Goal: Transaction & Acquisition: Book appointment/travel/reservation

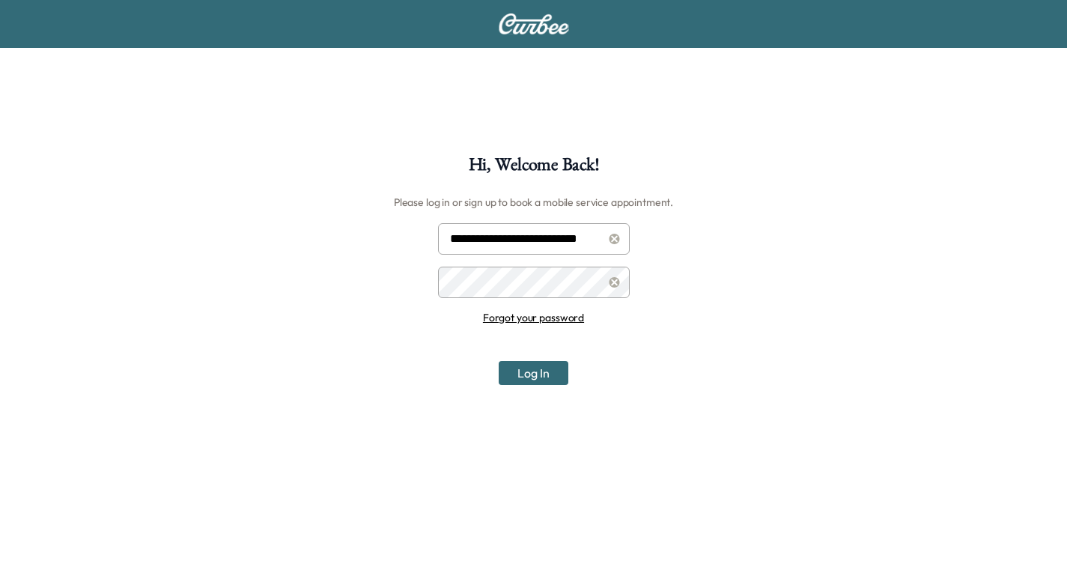
click at [570, 241] on input "**********" at bounding box center [534, 238] width 192 height 31
type input "**********"
click at [540, 372] on button "Log In" at bounding box center [534, 373] width 70 height 24
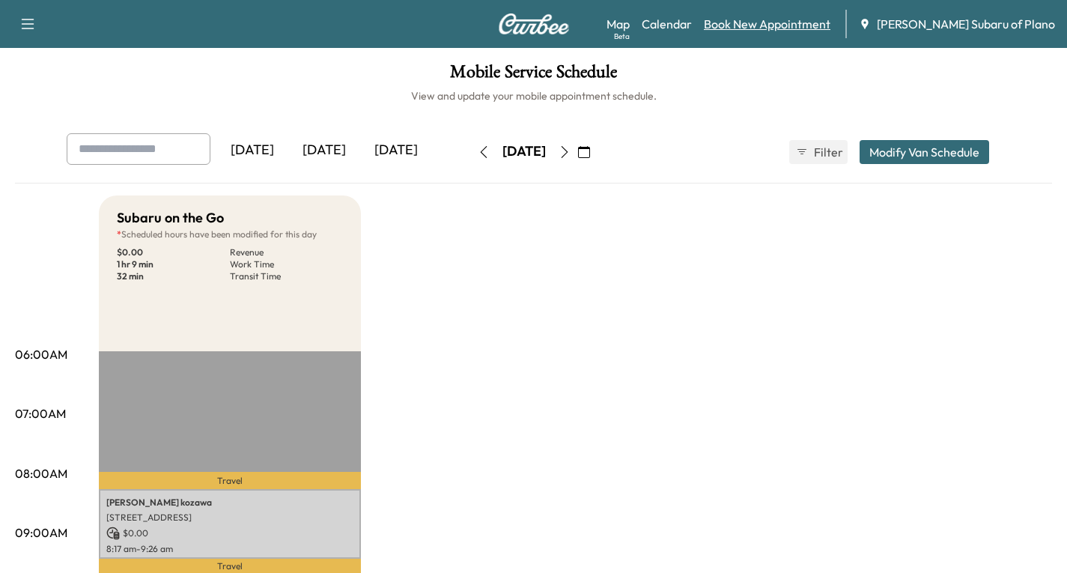
click at [794, 17] on link "Book New Appointment" at bounding box center [767, 24] width 127 height 18
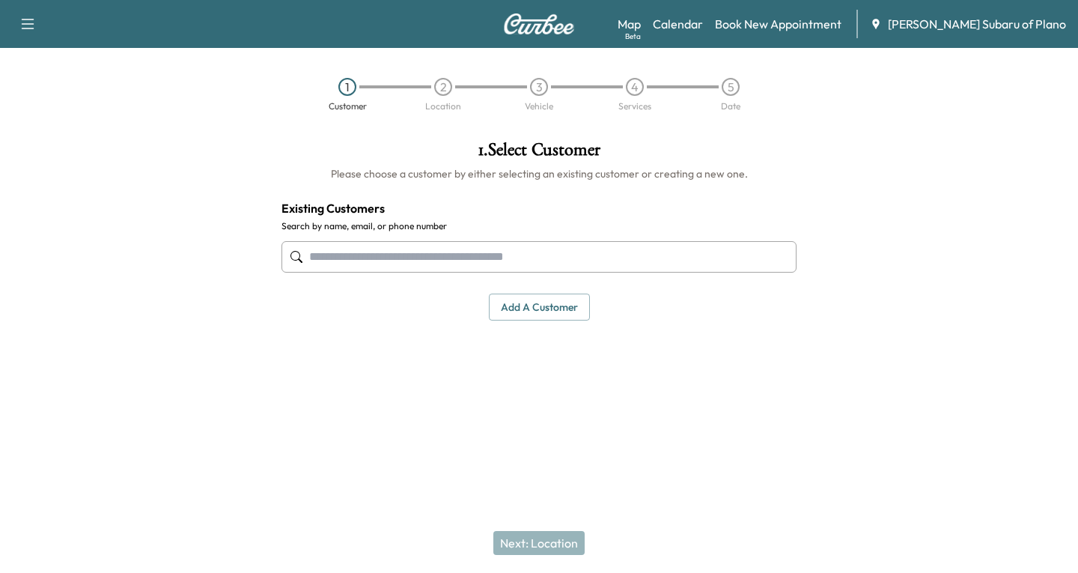
click at [303, 260] on div at bounding box center [296, 257] width 18 height 18
click at [303, 253] on div at bounding box center [296, 257] width 18 height 18
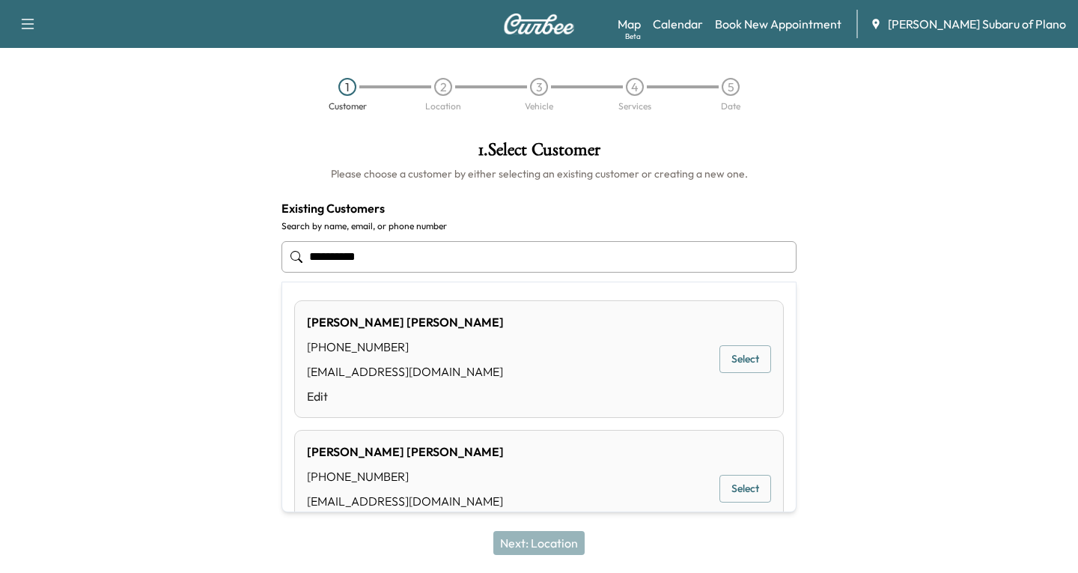
click at [719, 354] on button "Select" at bounding box center [745, 359] width 52 height 28
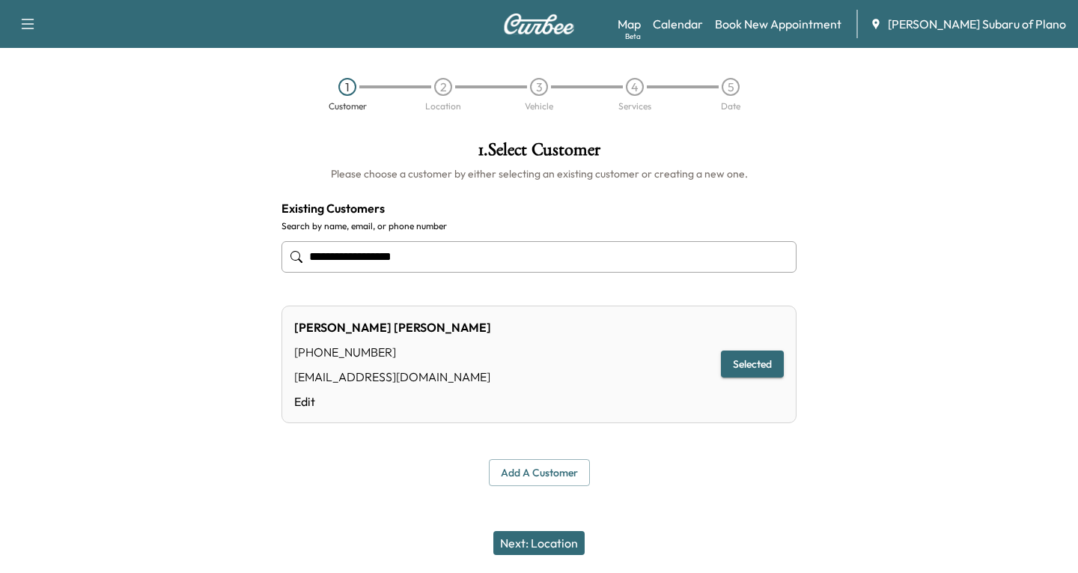
type input "**********"
drag, startPoint x: 524, startPoint y: 535, endPoint x: 504, endPoint y: 505, distance: 36.1
click at [523, 535] on button "Next: Location" at bounding box center [538, 543] width 91 height 24
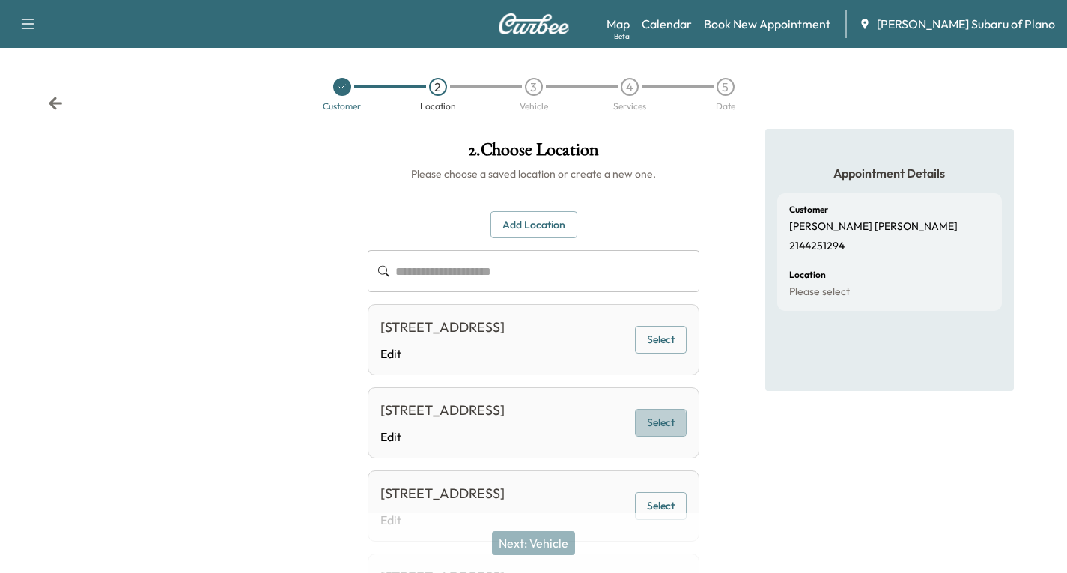
click at [650, 436] on button "Select" at bounding box center [661, 423] width 52 height 28
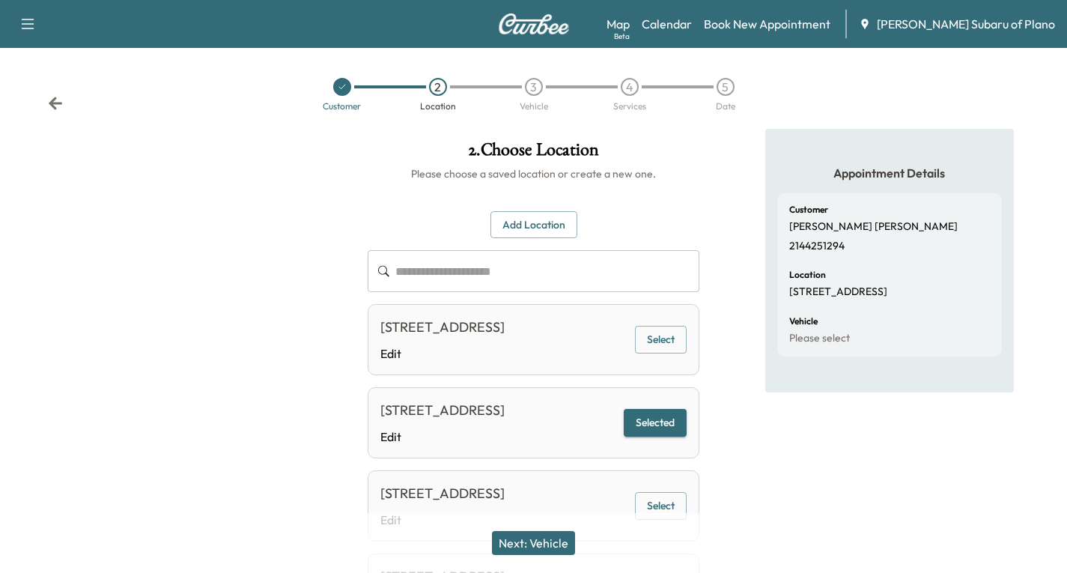
click at [508, 543] on button "Next: Vehicle" at bounding box center [533, 543] width 83 height 24
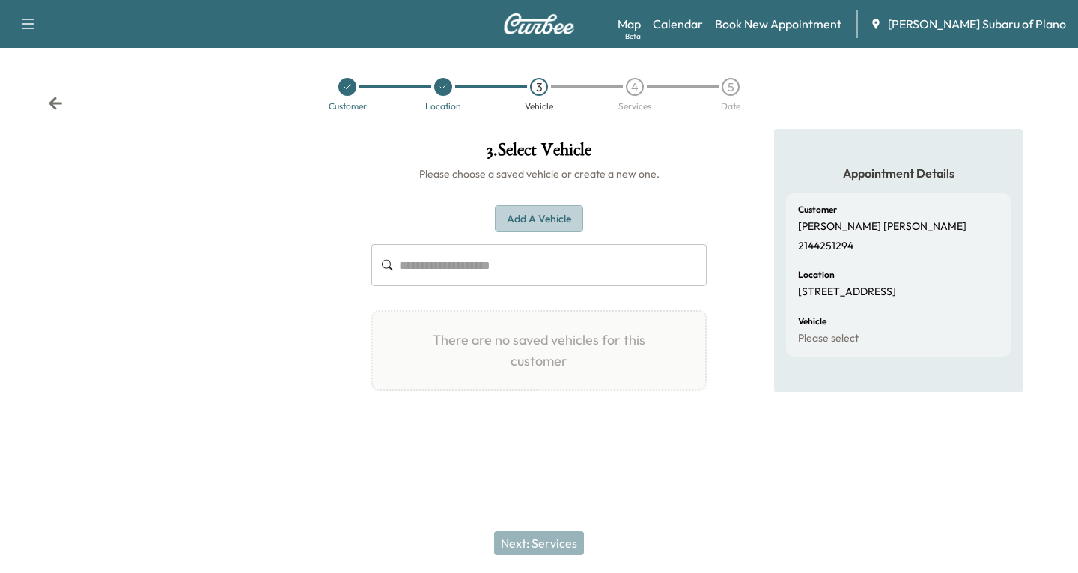
click at [509, 214] on button "Add a Vehicle" at bounding box center [539, 219] width 88 height 28
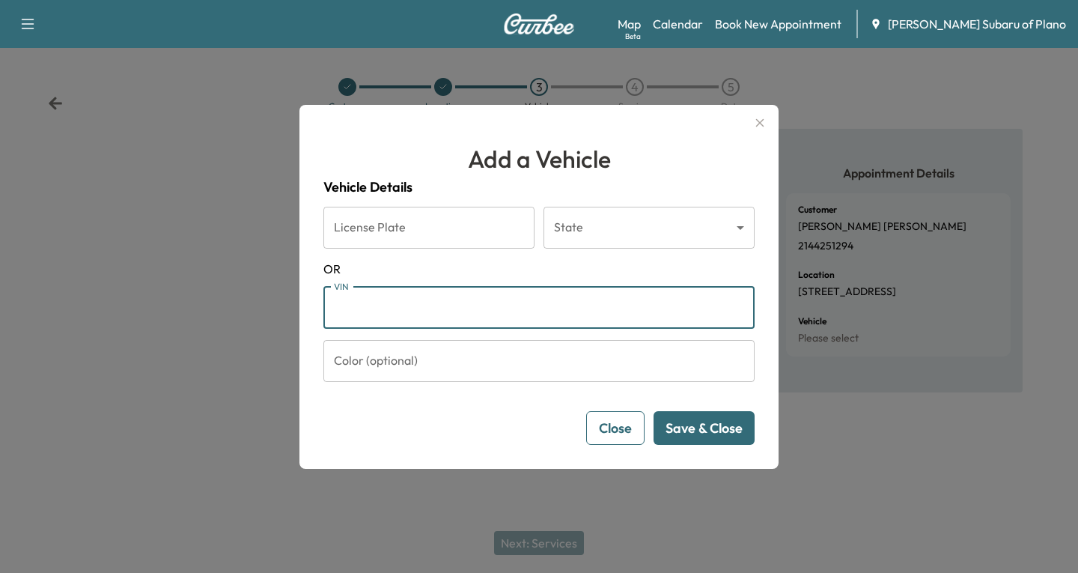
click at [346, 311] on input "VIN" at bounding box center [538, 308] width 431 height 42
paste input "**********"
type input "**********"
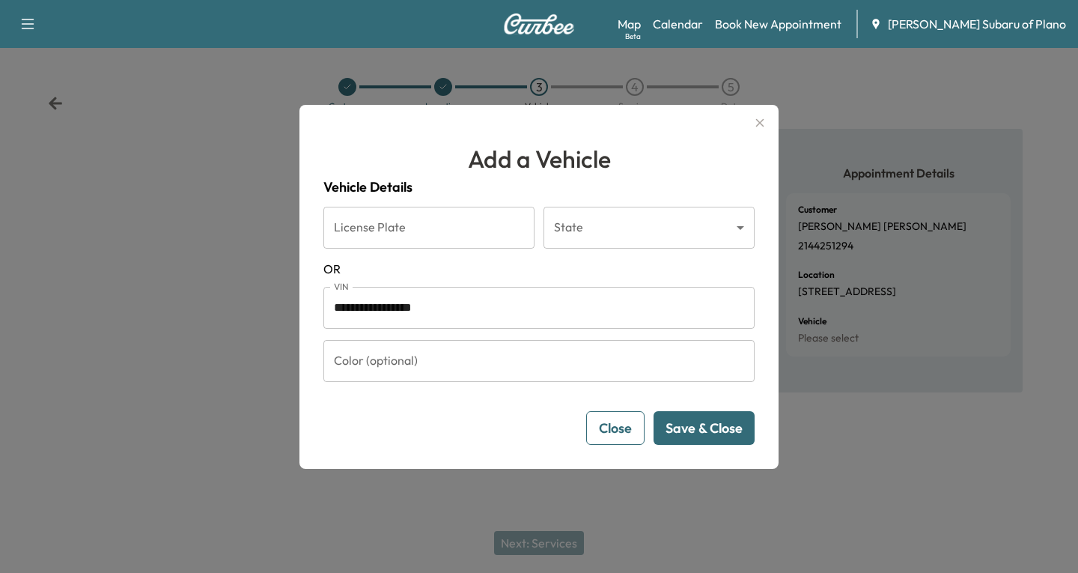
click at [725, 430] on button "Save & Close" at bounding box center [704, 428] width 101 height 34
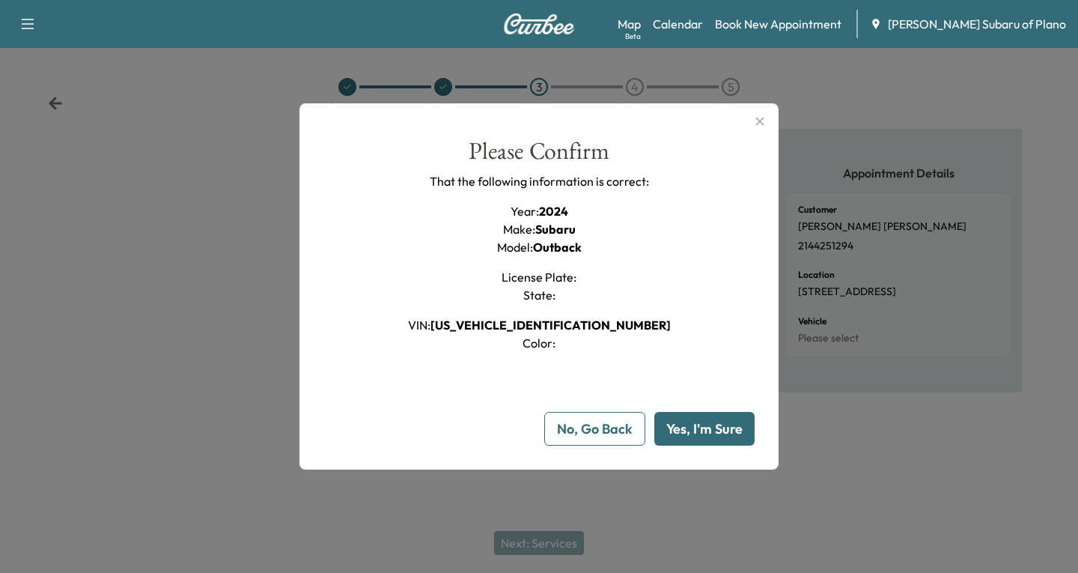
click at [712, 425] on button "Yes, I'm Sure" at bounding box center [704, 429] width 100 height 34
click at [812, 19] on link "Book New Appointment" at bounding box center [778, 24] width 127 height 18
click at [841, 22] on link "Book New Appointment" at bounding box center [778, 24] width 127 height 18
click at [758, 116] on icon "button" at bounding box center [760, 121] width 18 height 18
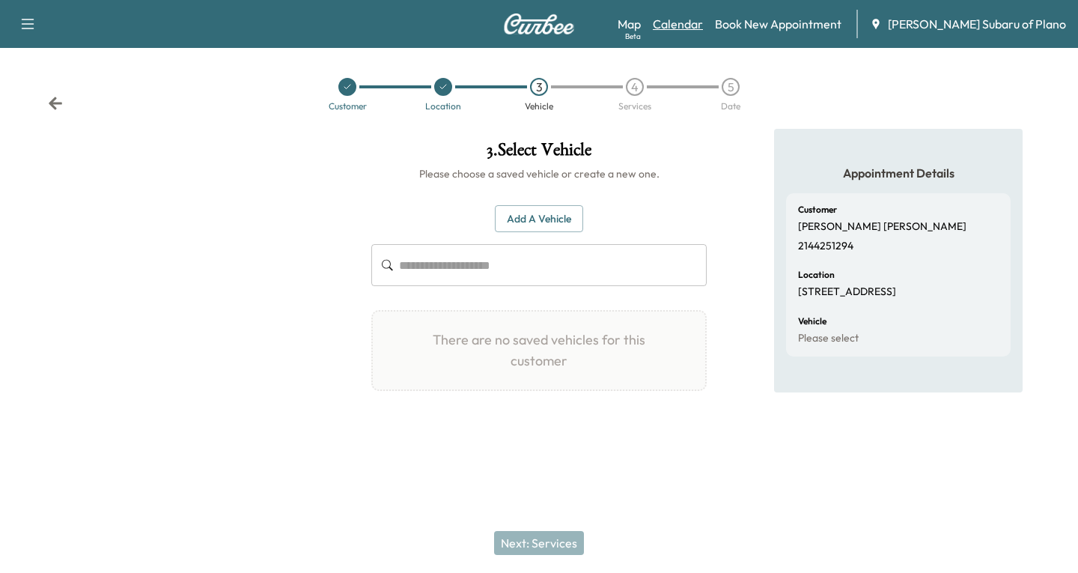
click at [703, 28] on link "Calendar" at bounding box center [678, 24] width 50 height 18
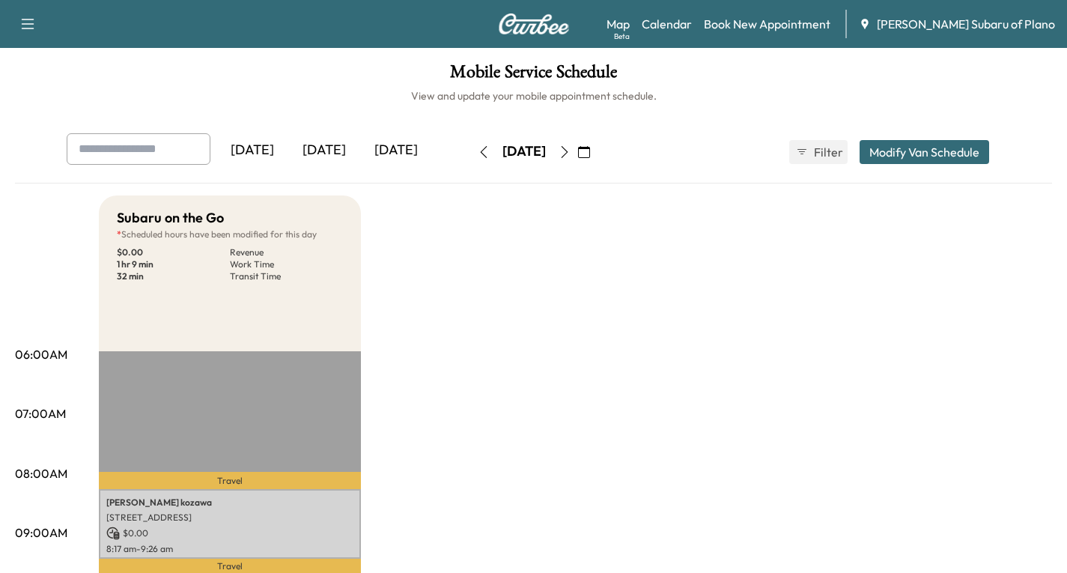
click at [570, 154] on icon "button" at bounding box center [564, 152] width 12 height 12
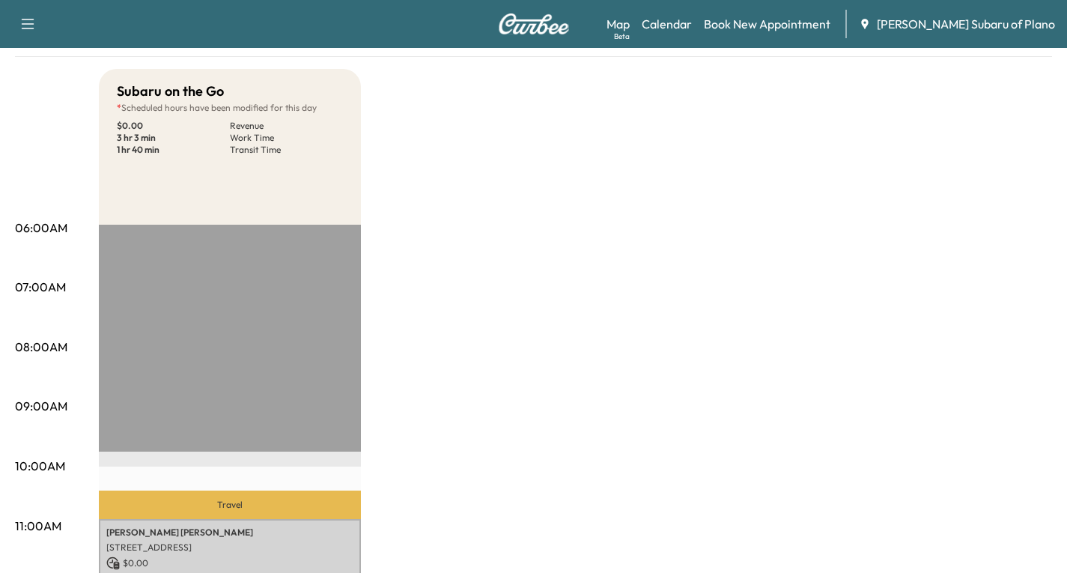
scroll to position [87, 0]
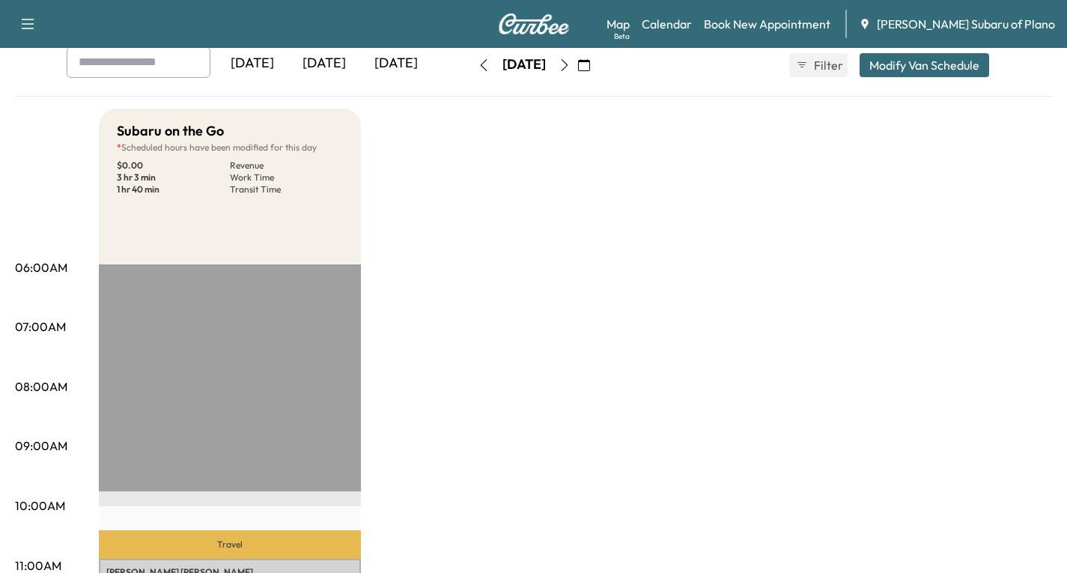
click at [570, 69] on icon "button" at bounding box center [564, 65] width 12 height 12
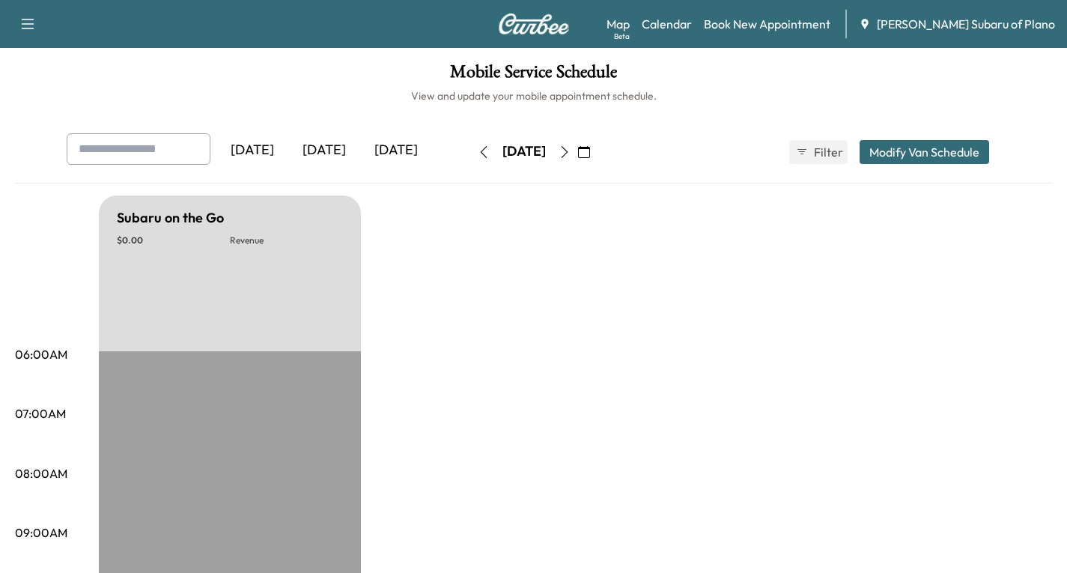
click at [570, 157] on icon "button" at bounding box center [564, 152] width 12 height 12
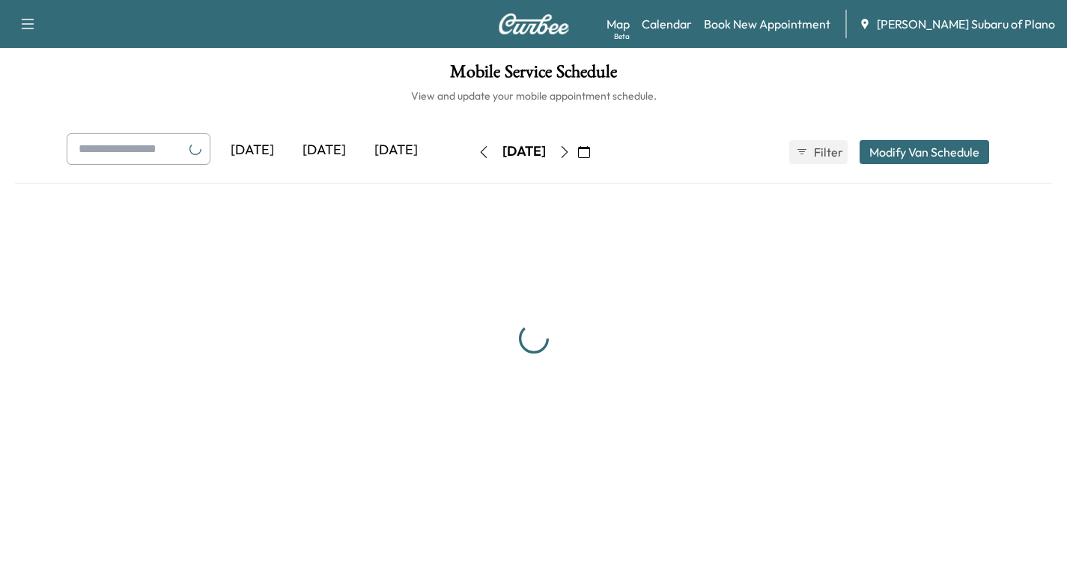
click at [570, 157] on icon "button" at bounding box center [564, 152] width 12 height 12
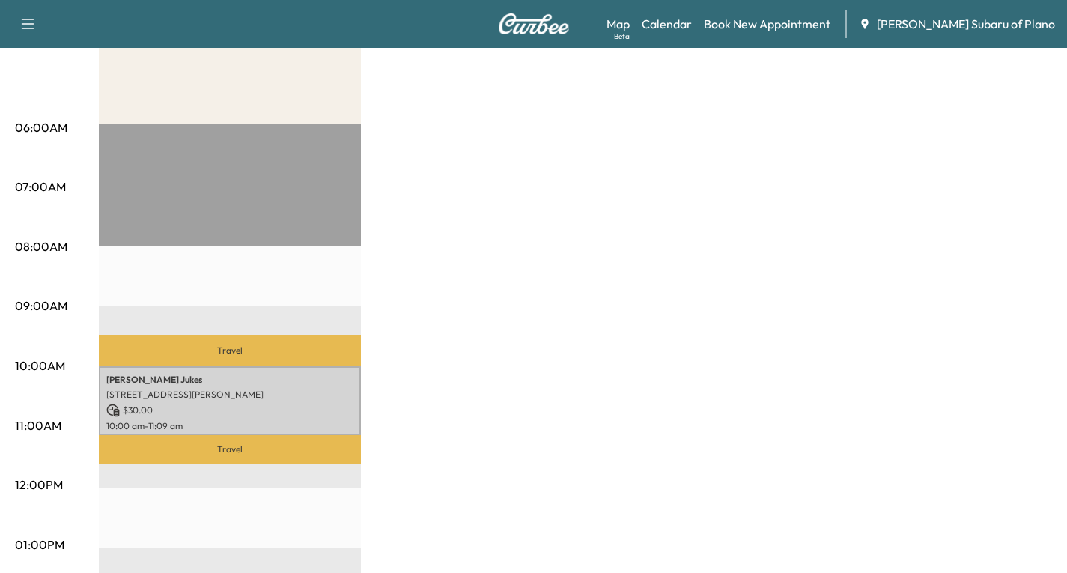
scroll to position [75, 0]
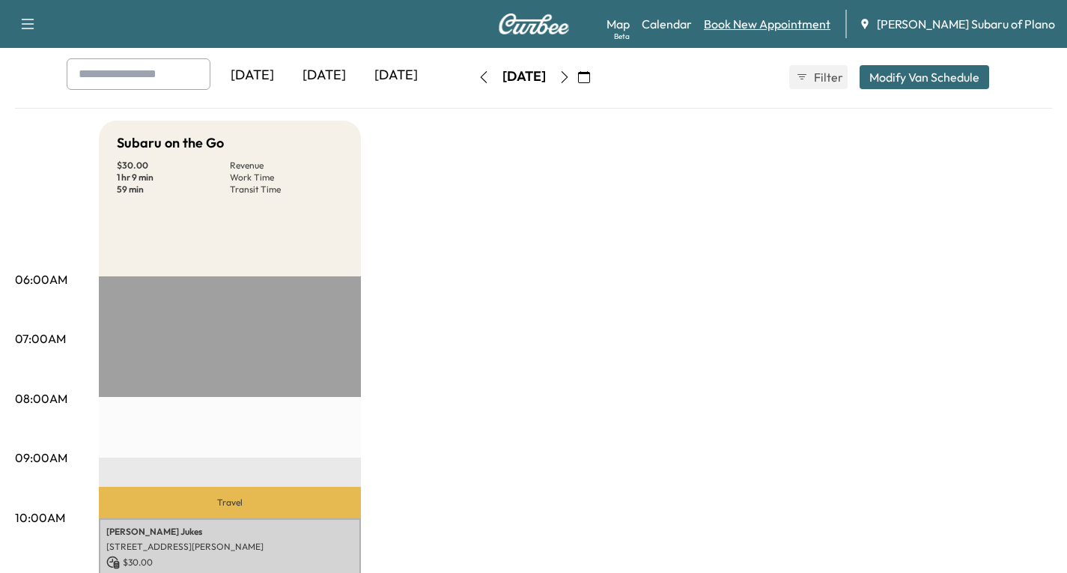
click at [817, 28] on link "Book New Appointment" at bounding box center [767, 24] width 127 height 18
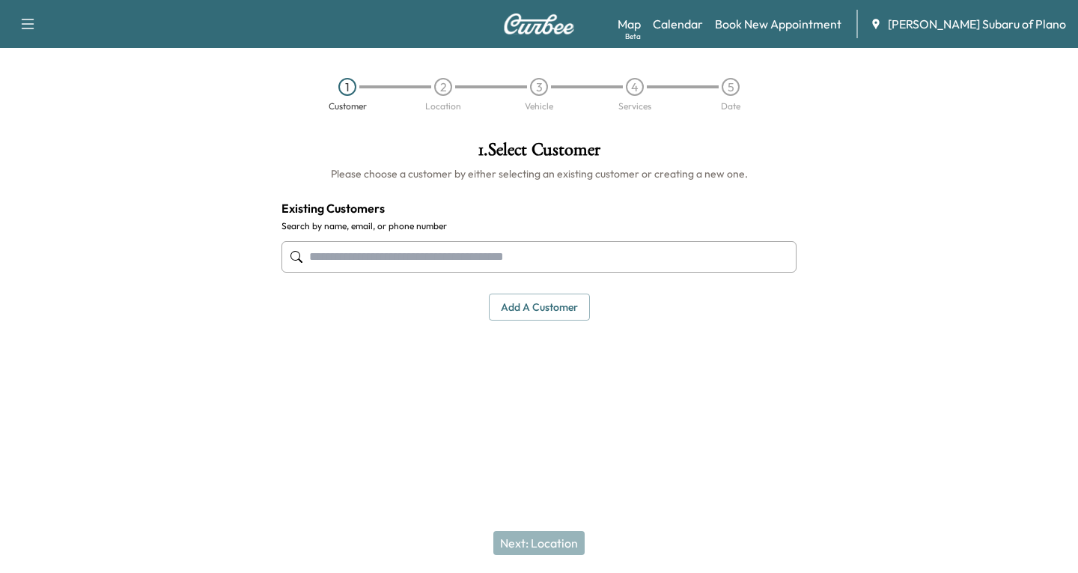
click at [344, 250] on input "text" at bounding box center [538, 256] width 515 height 31
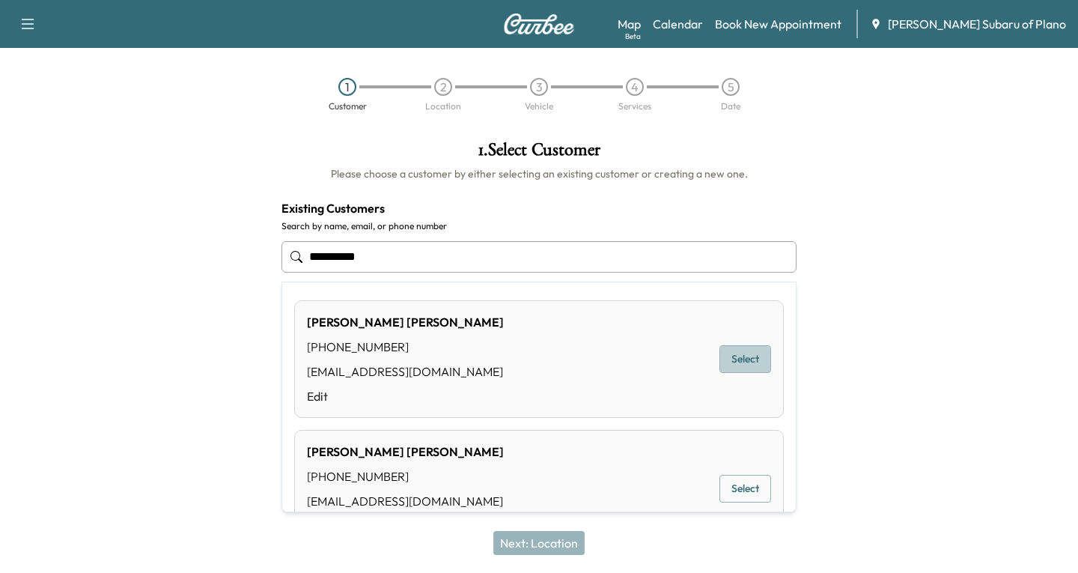
click at [719, 353] on button "Select" at bounding box center [745, 359] width 52 height 28
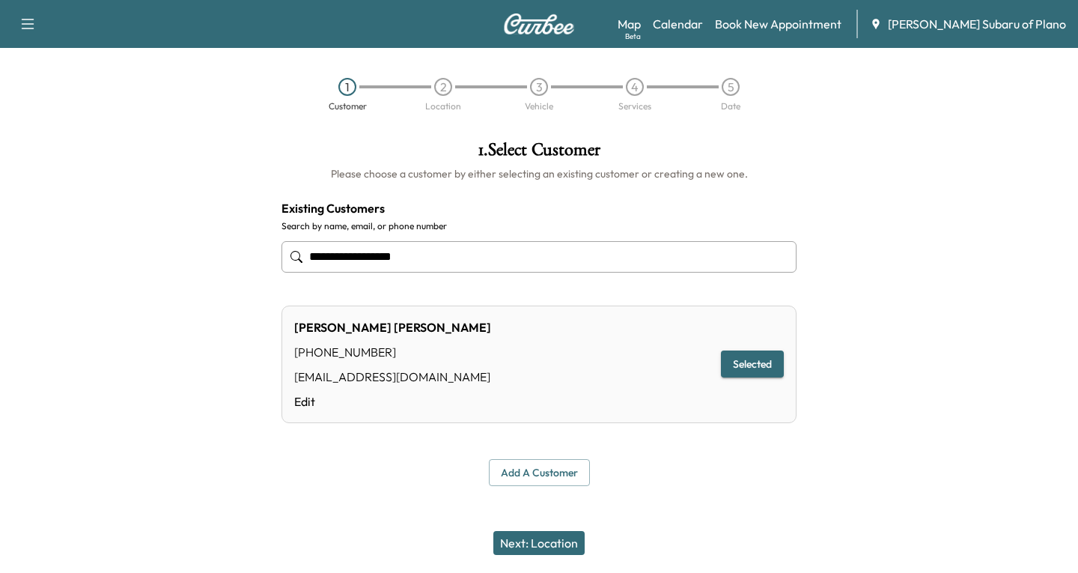
type input "**********"
click at [546, 540] on button "Next: Location" at bounding box center [538, 543] width 91 height 24
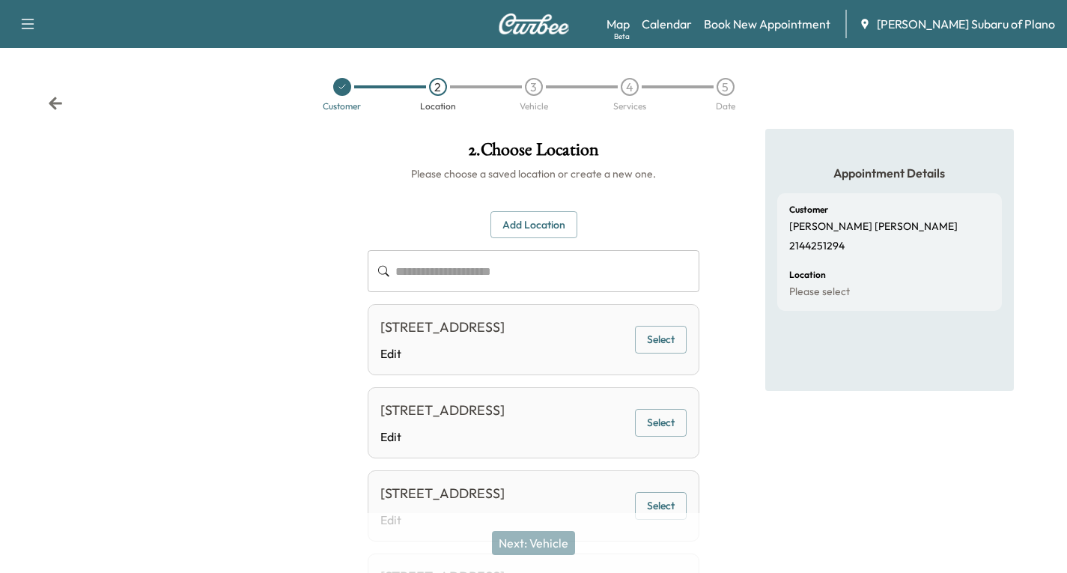
click at [657, 353] on button "Select" at bounding box center [661, 340] width 52 height 28
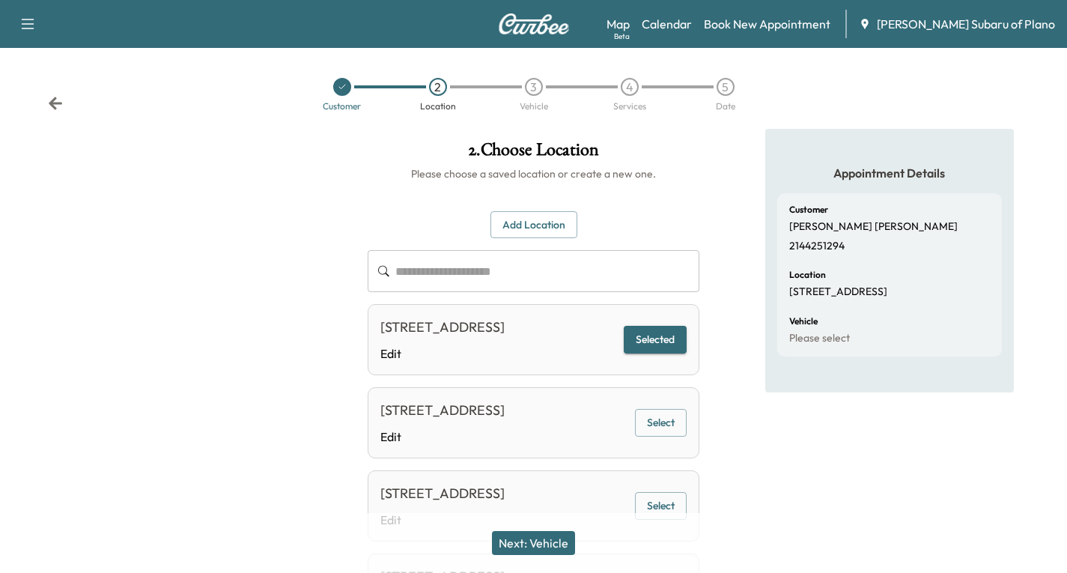
click at [543, 540] on button "Next: Vehicle" at bounding box center [533, 543] width 83 height 24
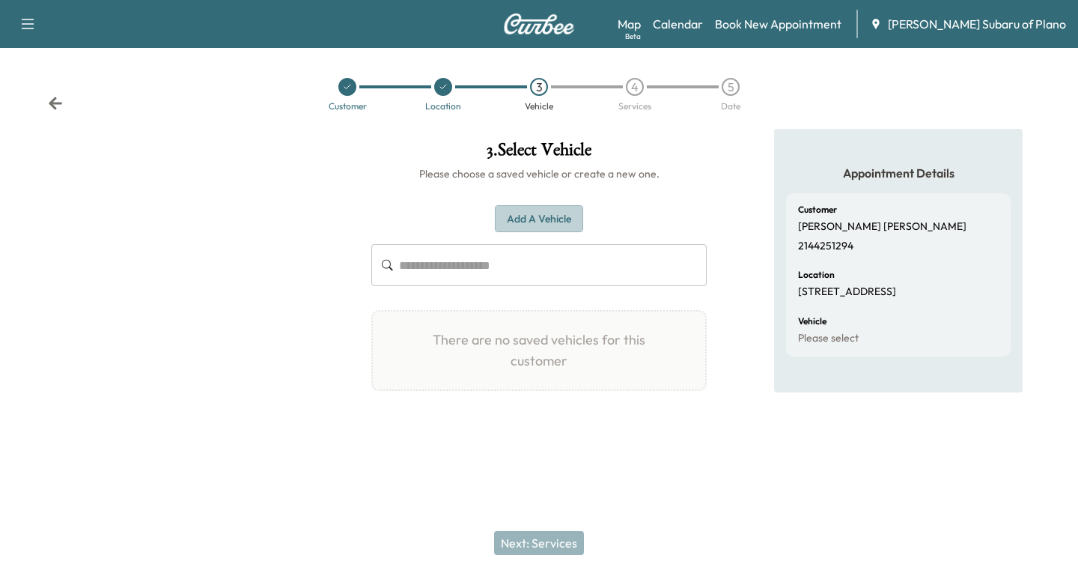
click at [522, 214] on button "Add a Vehicle" at bounding box center [539, 219] width 88 height 28
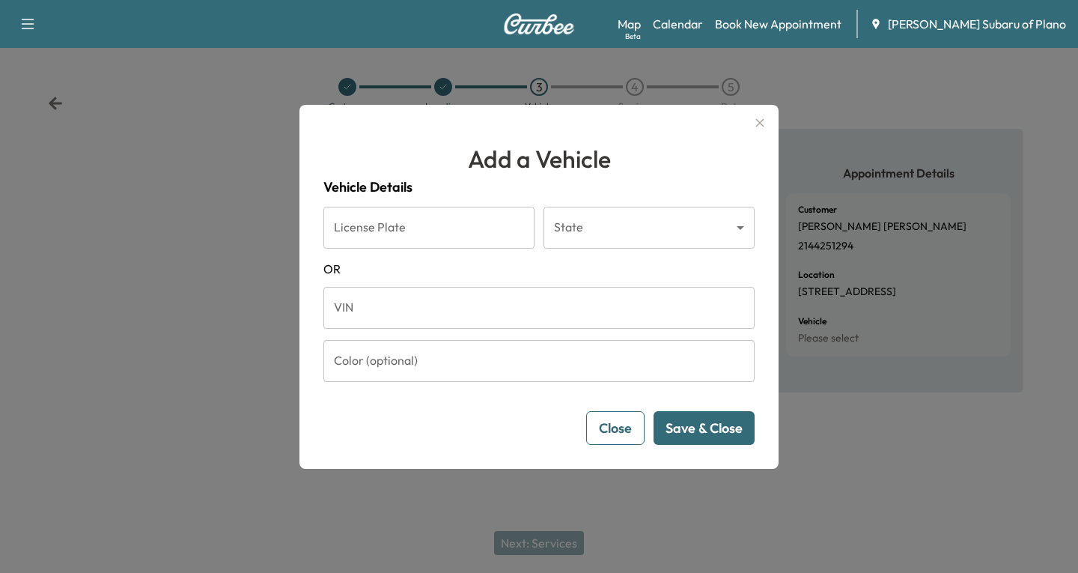
click at [353, 309] on input "VIN" at bounding box center [538, 308] width 431 height 42
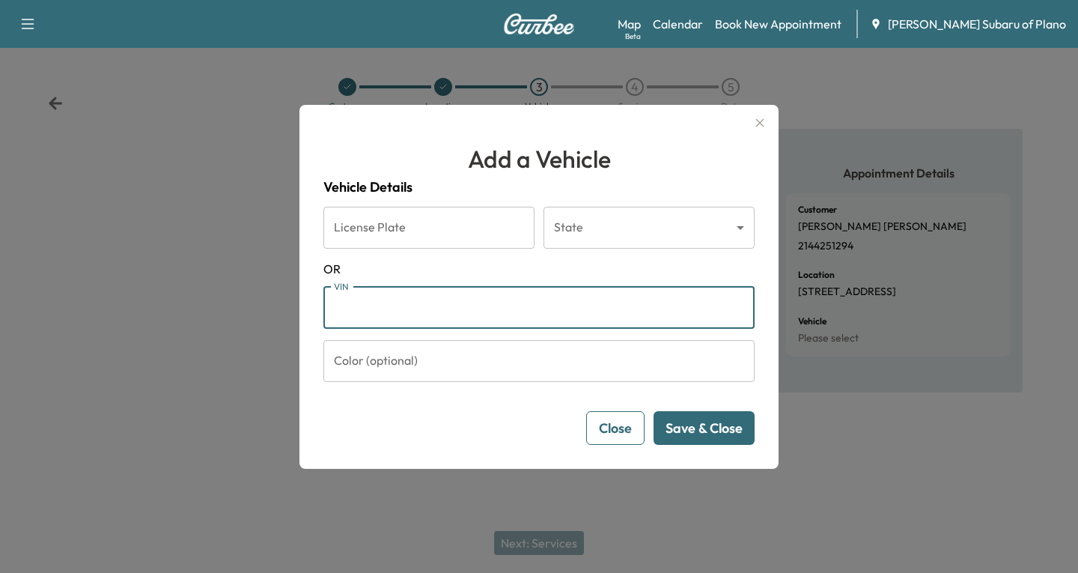
paste input "**********"
type input "**********"
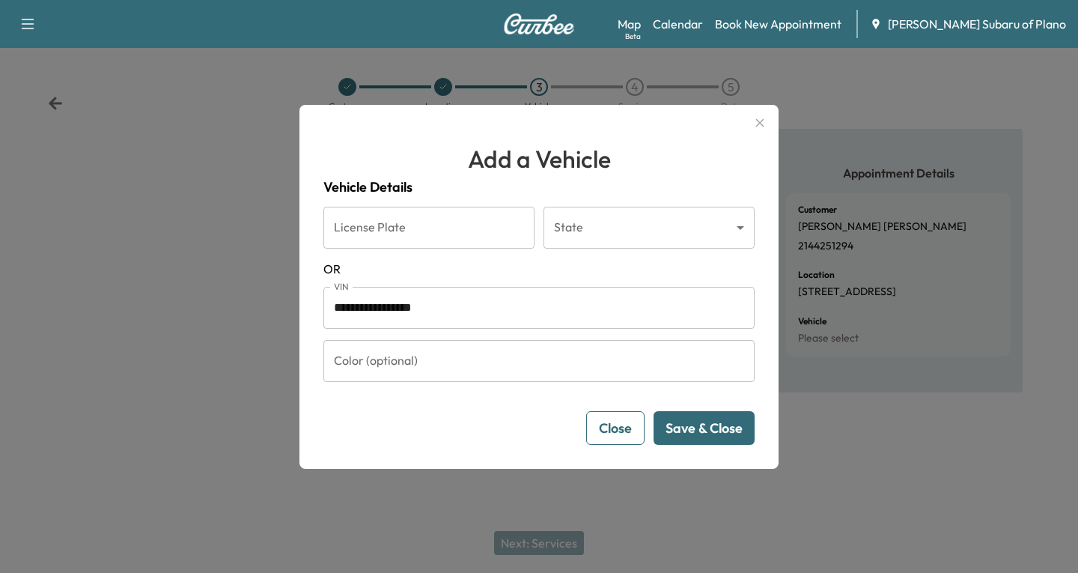
click at [677, 430] on button "Save & Close" at bounding box center [704, 428] width 101 height 34
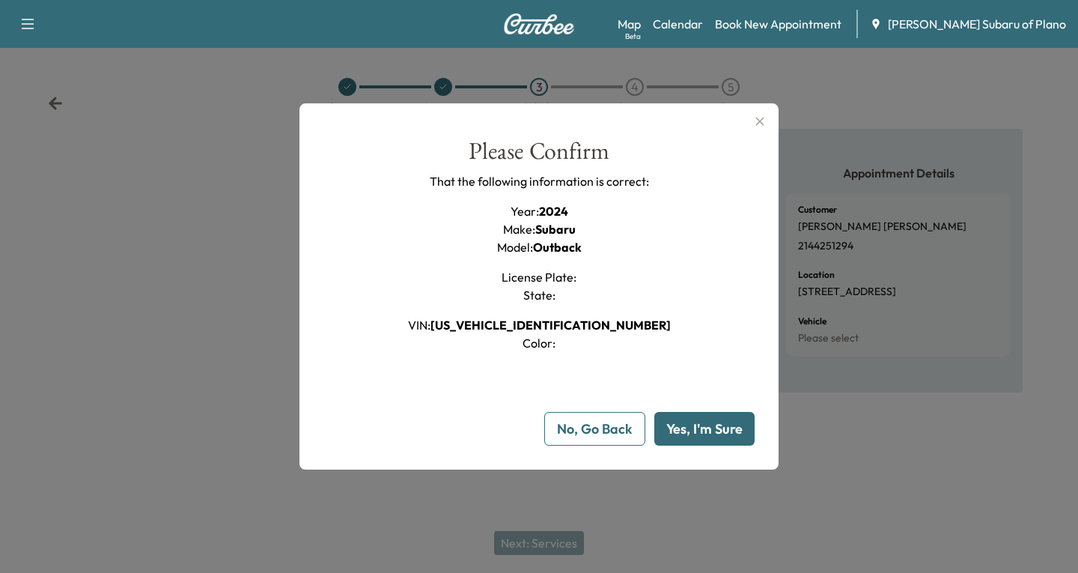
click at [713, 430] on button "Yes, I'm Sure" at bounding box center [704, 429] width 100 height 34
click at [690, 436] on button "Yes, I'm Sure" at bounding box center [704, 429] width 100 height 34
click at [732, 504] on div at bounding box center [539, 286] width 1078 height 573
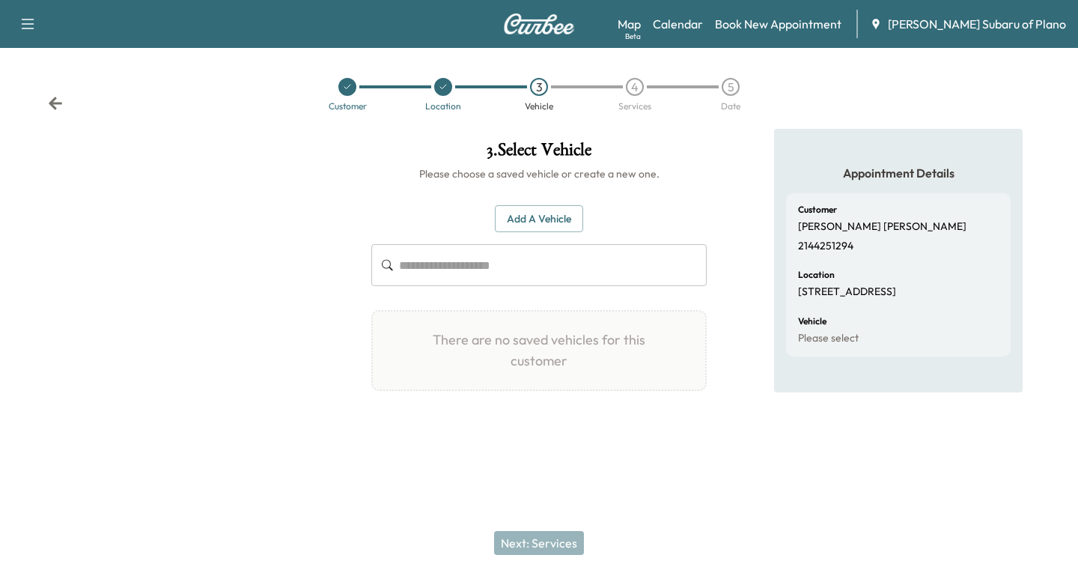
click at [56, 109] on icon at bounding box center [55, 103] width 13 height 13
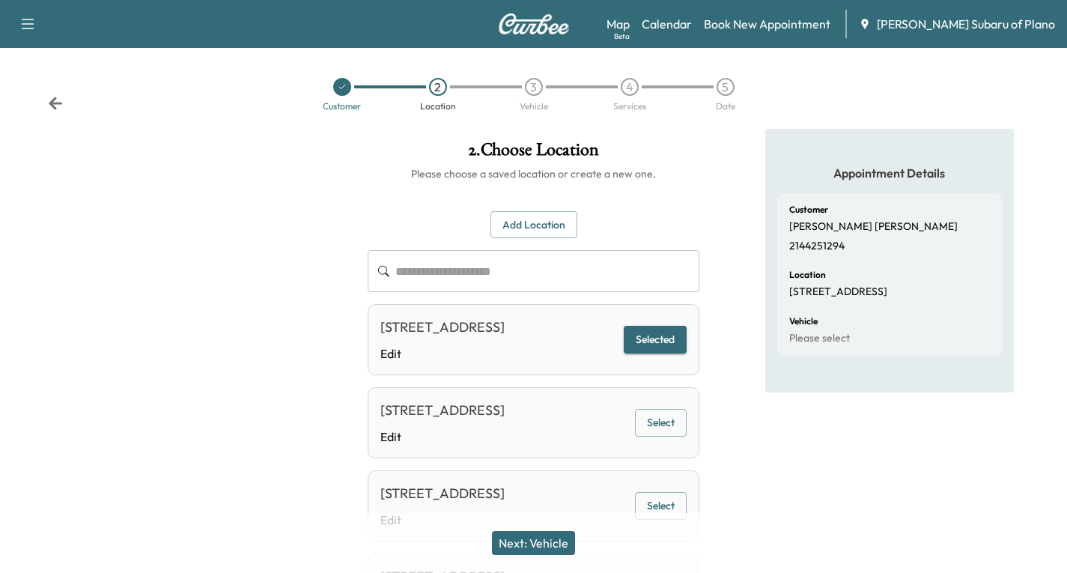
click at [543, 542] on button "Next: Vehicle" at bounding box center [533, 543] width 83 height 24
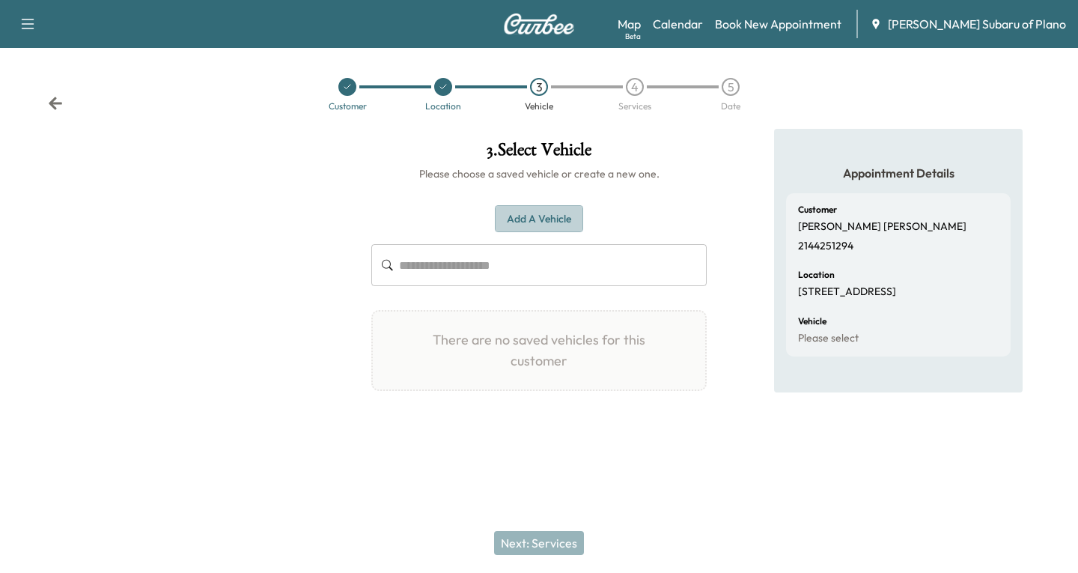
click at [541, 222] on button "Add a Vehicle" at bounding box center [539, 219] width 88 height 28
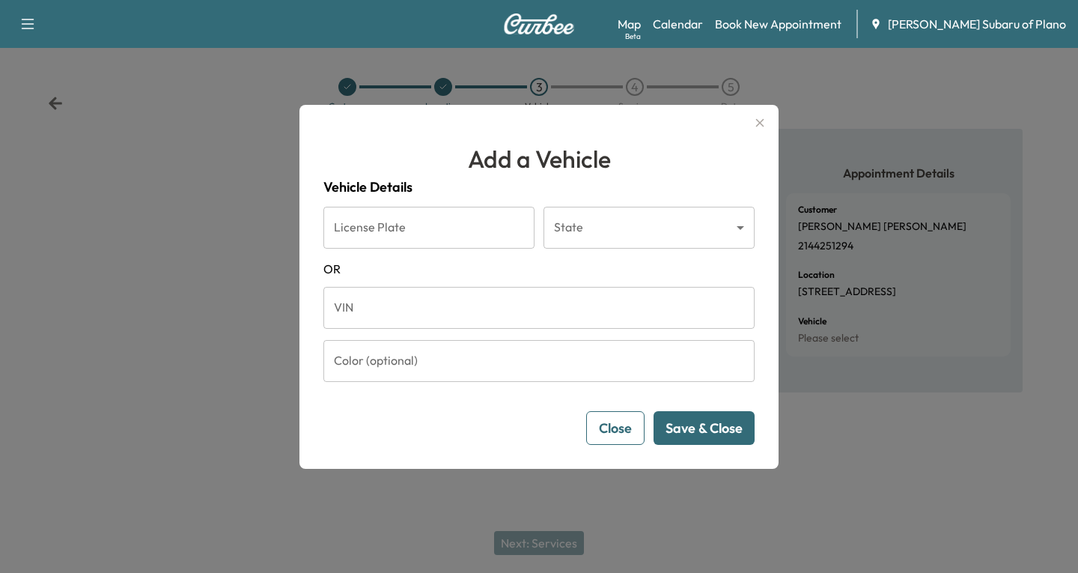
click at [342, 314] on input "VIN" at bounding box center [538, 308] width 431 height 42
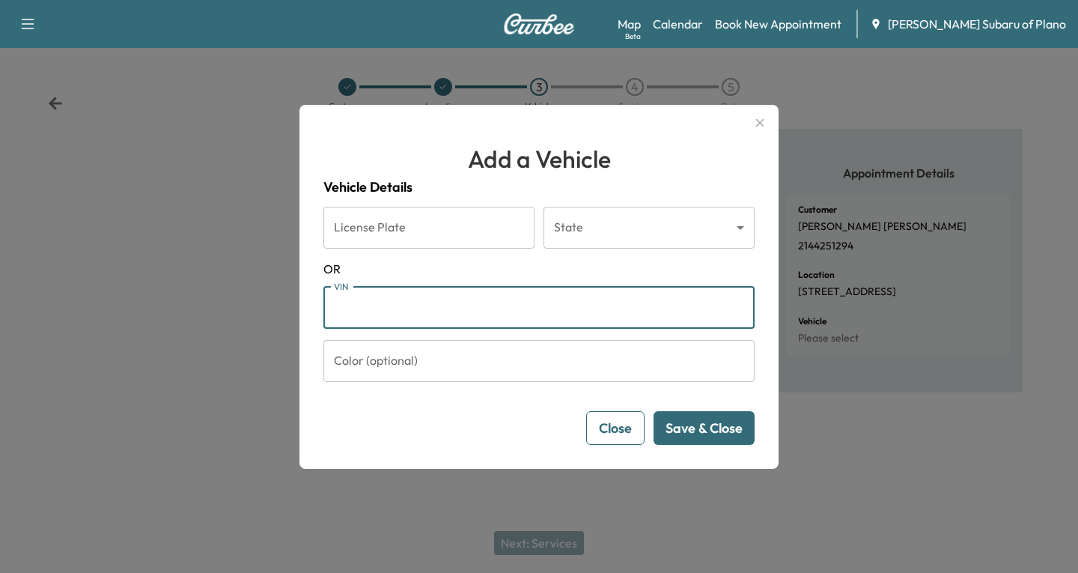
click at [382, 313] on input "VIN" at bounding box center [538, 308] width 431 height 42
click at [337, 309] on input "VIN" at bounding box center [538, 308] width 431 height 42
paste input "**********"
type input "**********"
click at [715, 425] on button "Save & Close" at bounding box center [704, 428] width 101 height 34
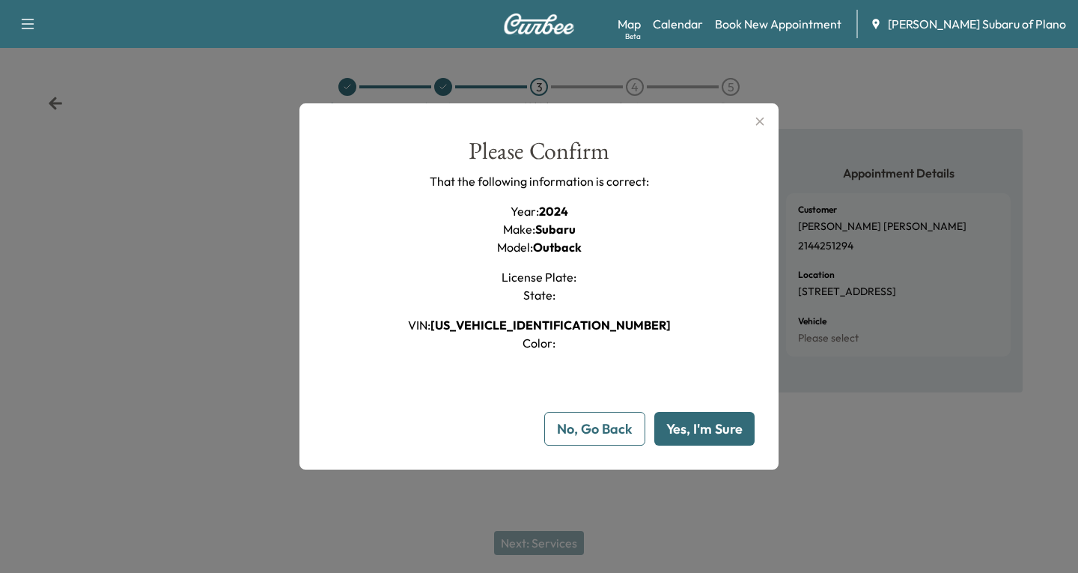
click at [715, 425] on button "Yes, I'm Sure" at bounding box center [704, 429] width 100 height 34
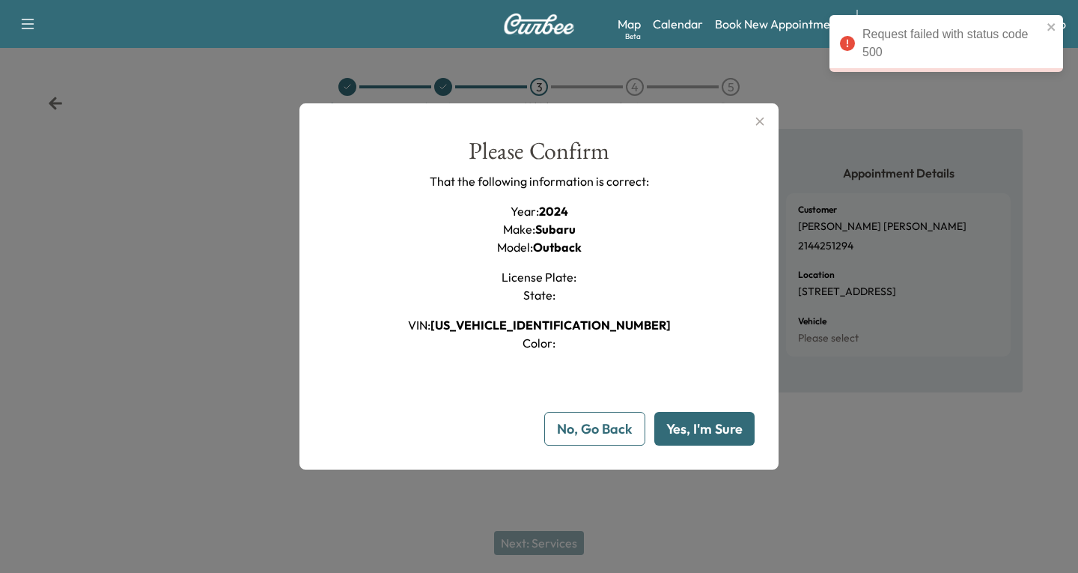
click at [724, 430] on button "Yes, I'm Sure" at bounding box center [704, 429] width 100 height 34
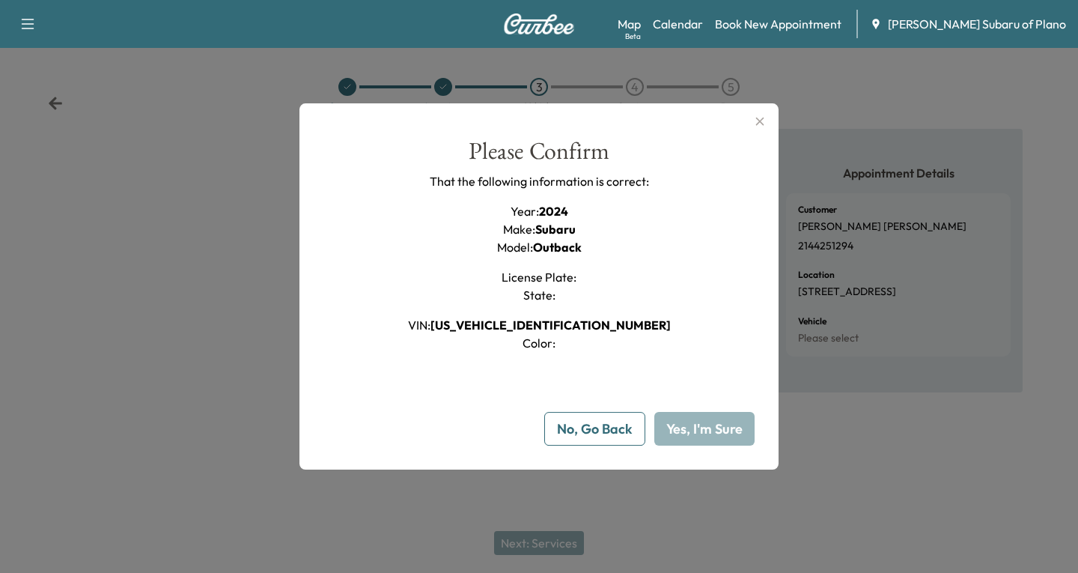
click at [757, 121] on icon "button" at bounding box center [760, 121] width 18 height 18
